Goal: Information Seeking & Learning: Learn about a topic

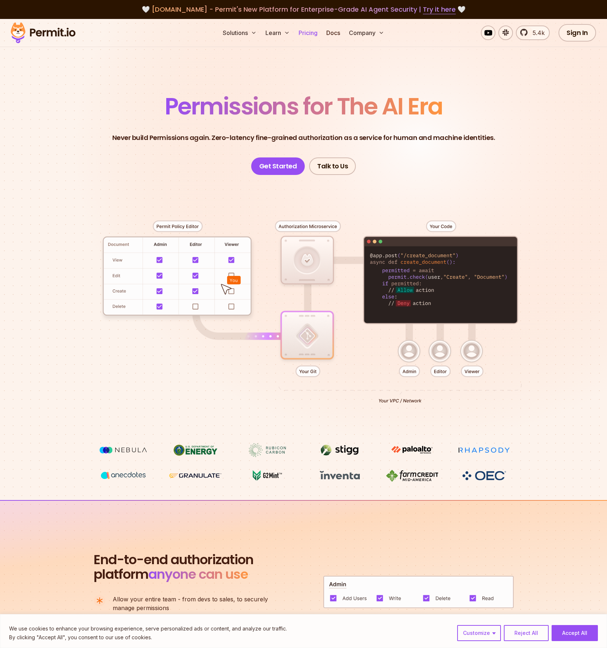
click at [304, 32] on link "Pricing" at bounding box center [308, 33] width 25 height 15
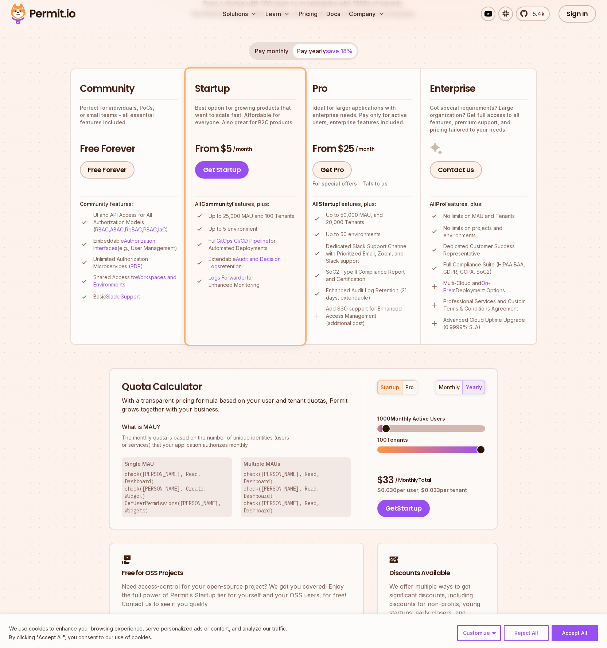
scroll to position [130, 0]
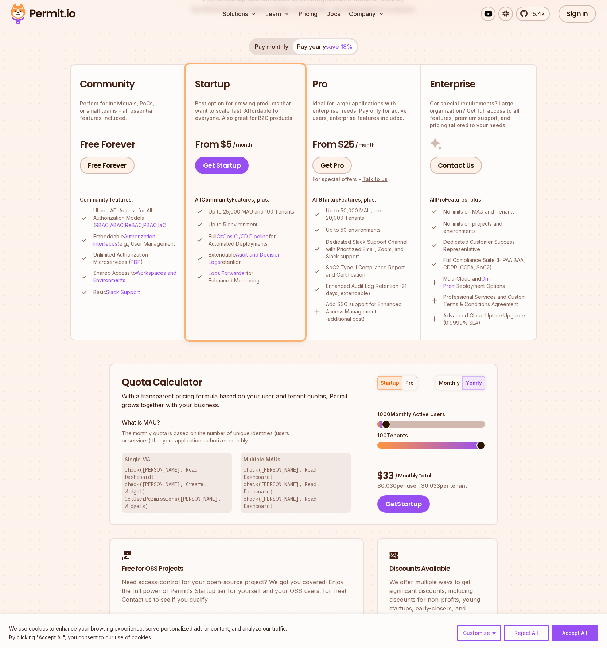
click at [292, 467] on p "check([PERSON_NAME], Read, Dashboard) check([PERSON_NAME], Read, Dashboard) che…" at bounding box center [295, 488] width 104 height 44
click at [191, 470] on p "check([PERSON_NAME], Read, Dashboard) check([PERSON_NAME], Create, Widget) GetU…" at bounding box center [177, 488] width 104 height 44
click at [402, 420] on span at bounding box center [406, 424] width 9 height 9
click at [430, 441] on span at bounding box center [425, 445] width 9 height 9
click at [399, 420] on span at bounding box center [403, 424] width 9 height 9
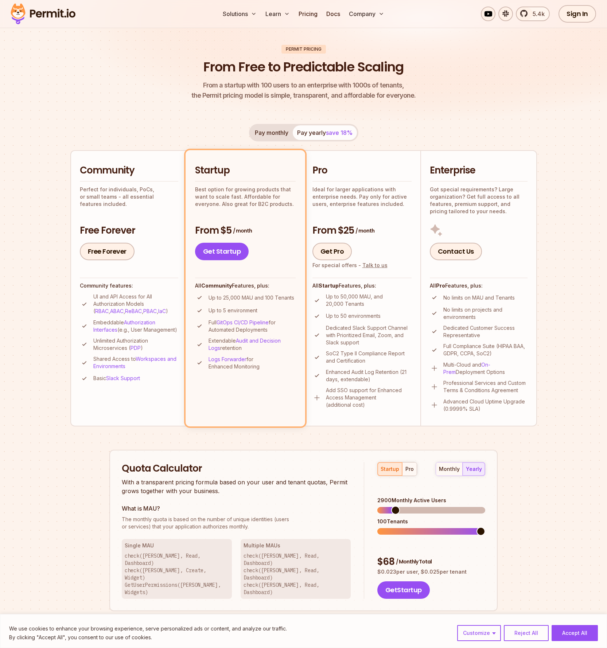
scroll to position [0, 0]
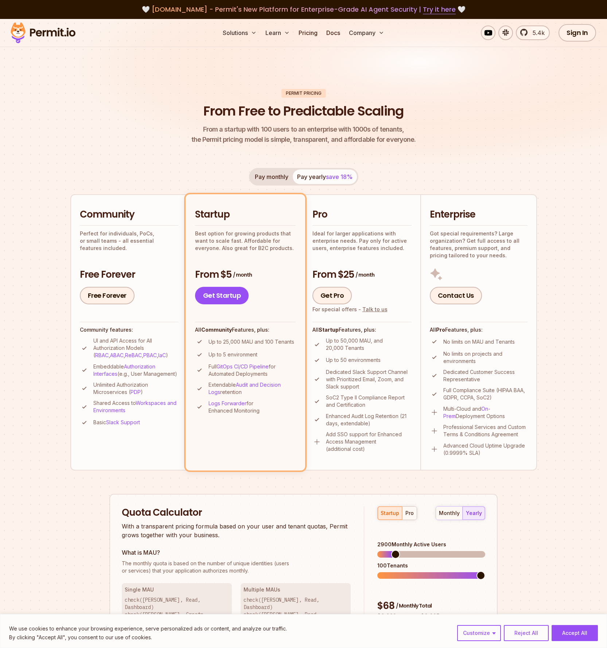
click at [374, 66] on img at bounding box center [303, 100] width 607 height 162
click at [295, 51] on img at bounding box center [303, 100] width 607 height 162
